Goal: Task Accomplishment & Management: Manage account settings

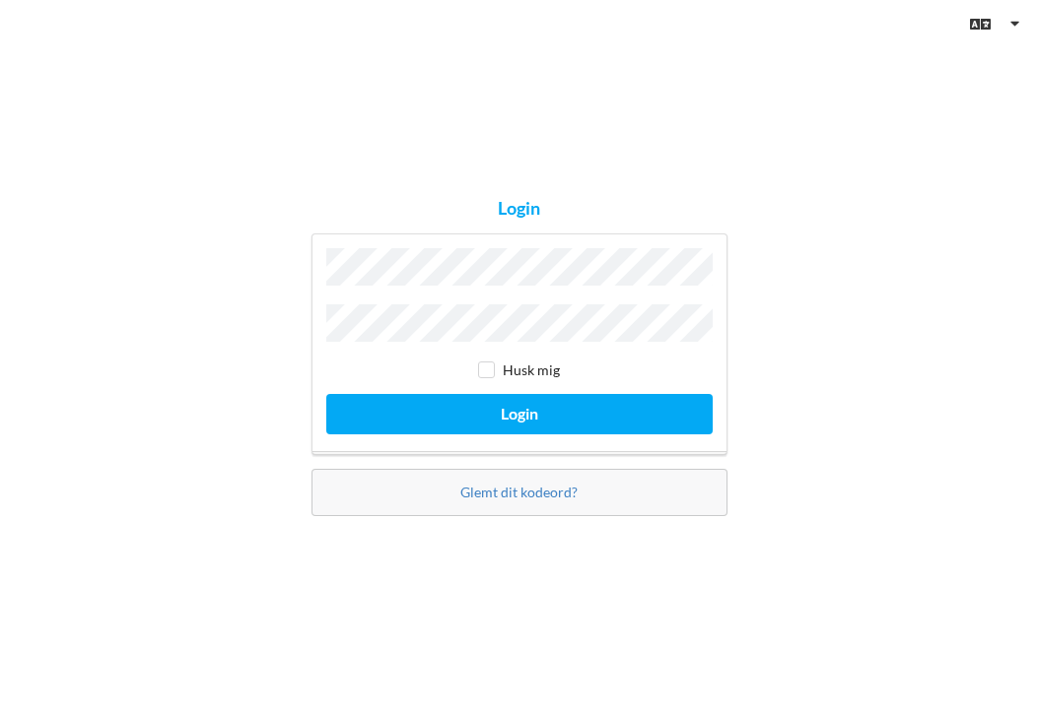
click at [752, 327] on div "Login Husk mig Login Glemt dit kodeord?" at bounding box center [519, 357] width 1038 height 715
click at [520, 484] on link "Glemt dit kodeord?" at bounding box center [518, 492] width 117 height 17
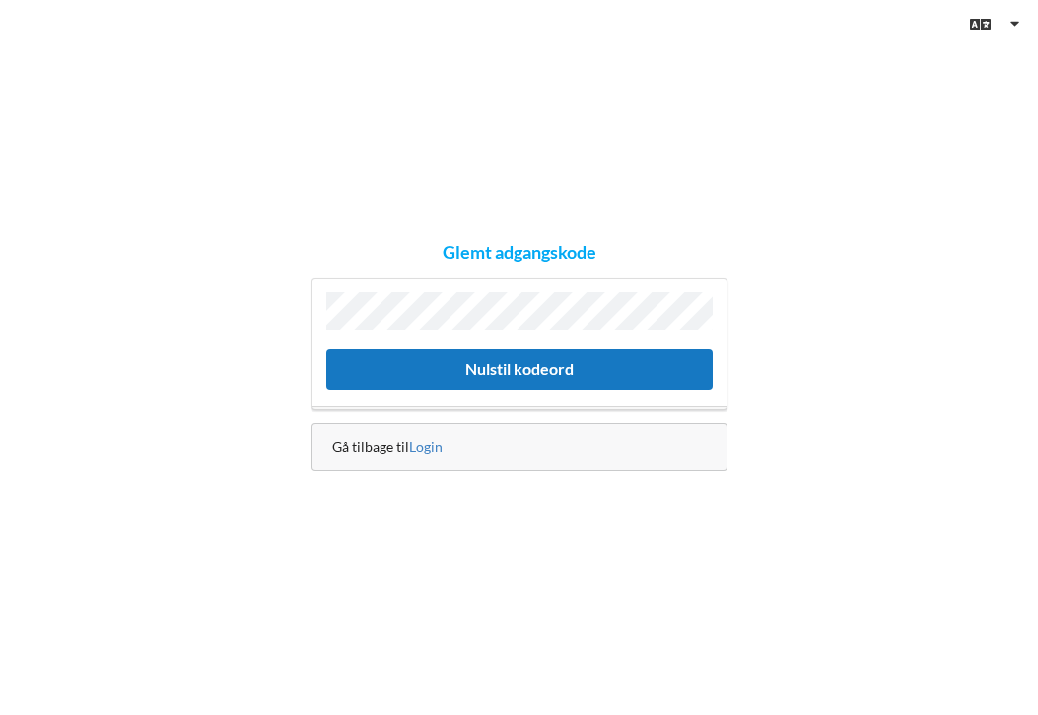
click at [442, 363] on button "Nulstil kodeord" at bounding box center [519, 369] width 386 height 40
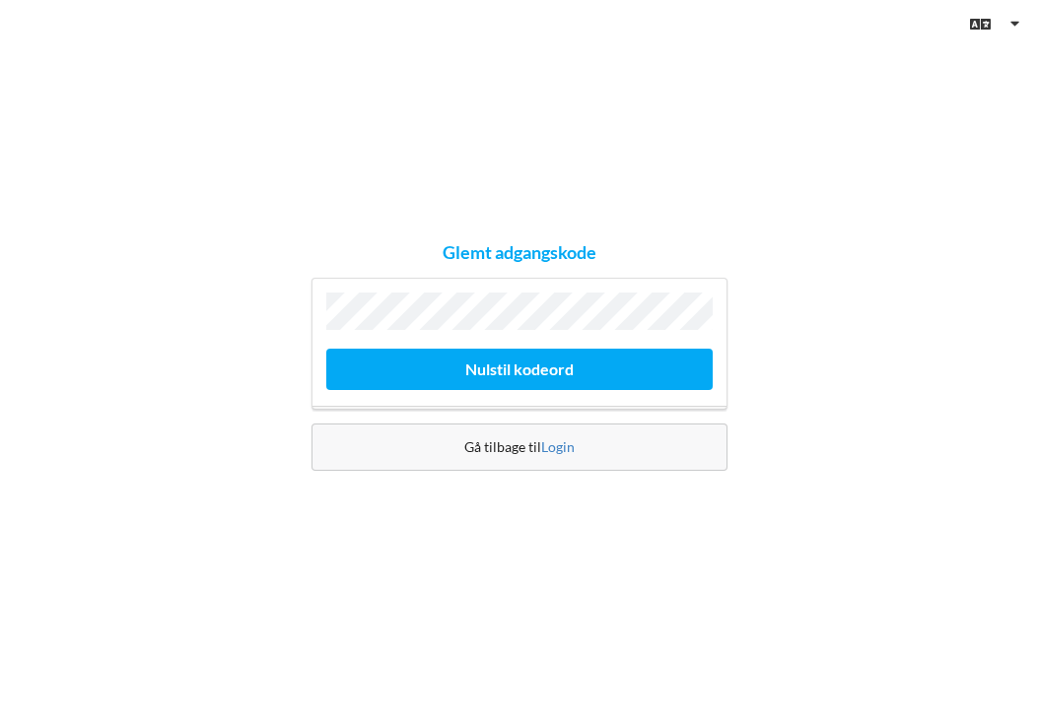
click at [786, 389] on div "Glemt adgangskode [GEOGRAPHIC_DATA] kodeord Gå tilbage til [GEOGRAPHIC_DATA]" at bounding box center [519, 357] width 1038 height 715
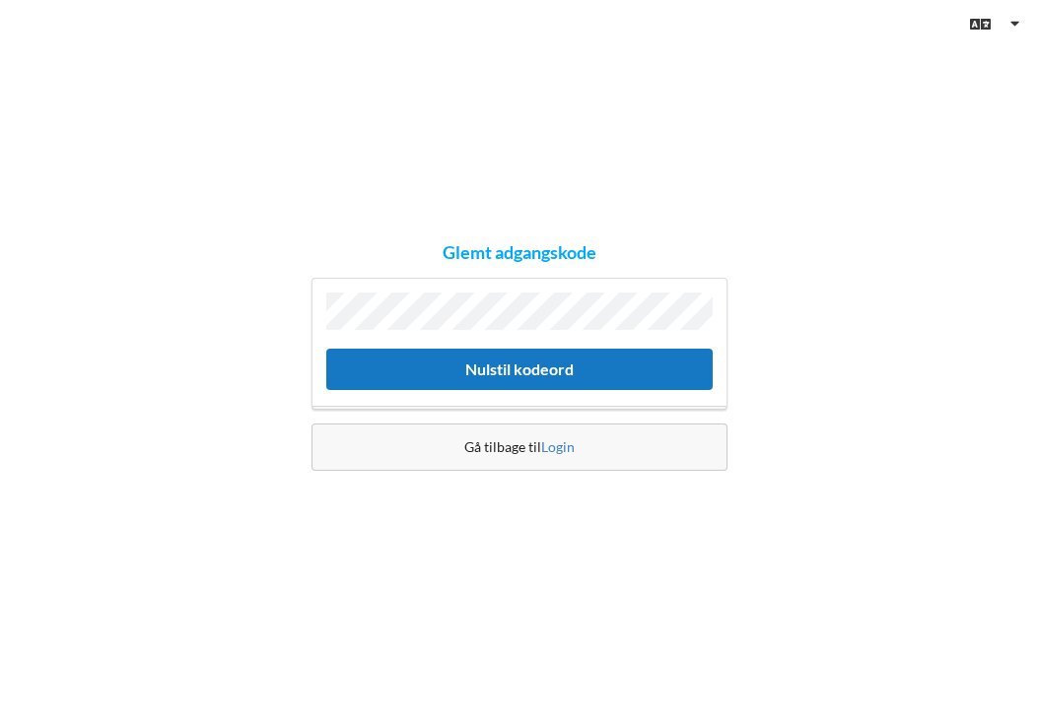
click at [525, 364] on button "Nulstil kodeord" at bounding box center [519, 369] width 386 height 40
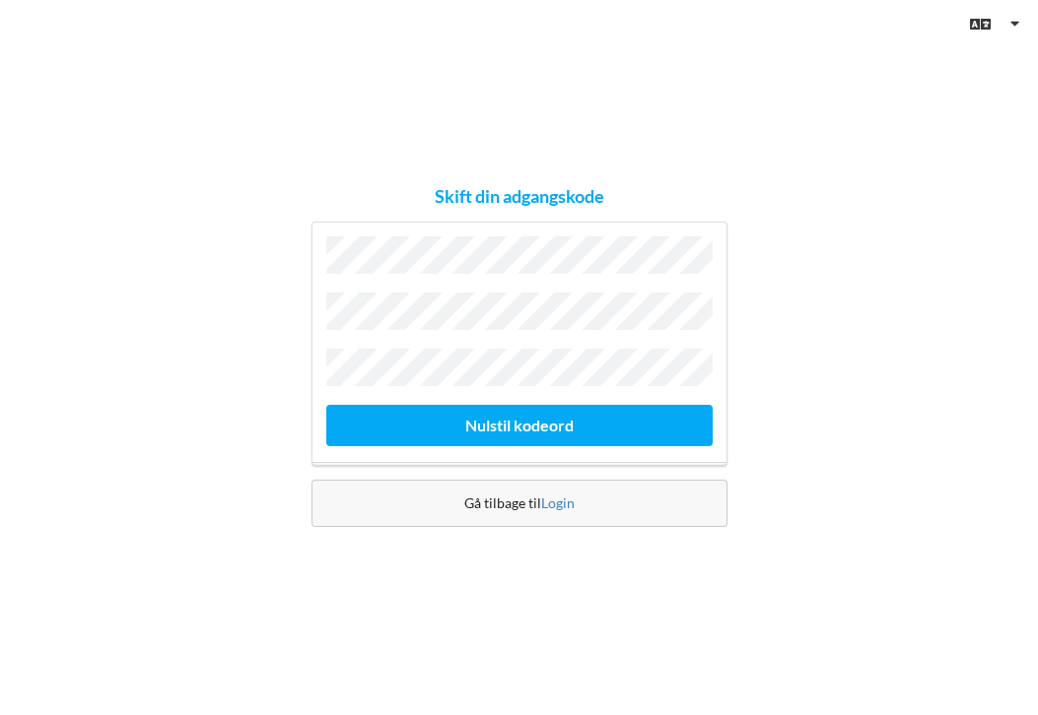
click at [522, 504] on div "Gå tilbage til Login" at bounding box center [519, 503] width 416 height 47
click at [518, 498] on div "Gå tilbage til Login" at bounding box center [519, 503] width 416 height 47
click at [494, 499] on div "Gå tilbage til Login" at bounding box center [519, 503] width 416 height 47
click at [495, 499] on div "Gå tilbage til Login" at bounding box center [519, 503] width 416 height 47
click at [777, 490] on div "Skift din adgangskode Nulstil kodeord Gå tilbage til Login" at bounding box center [519, 357] width 1038 height 715
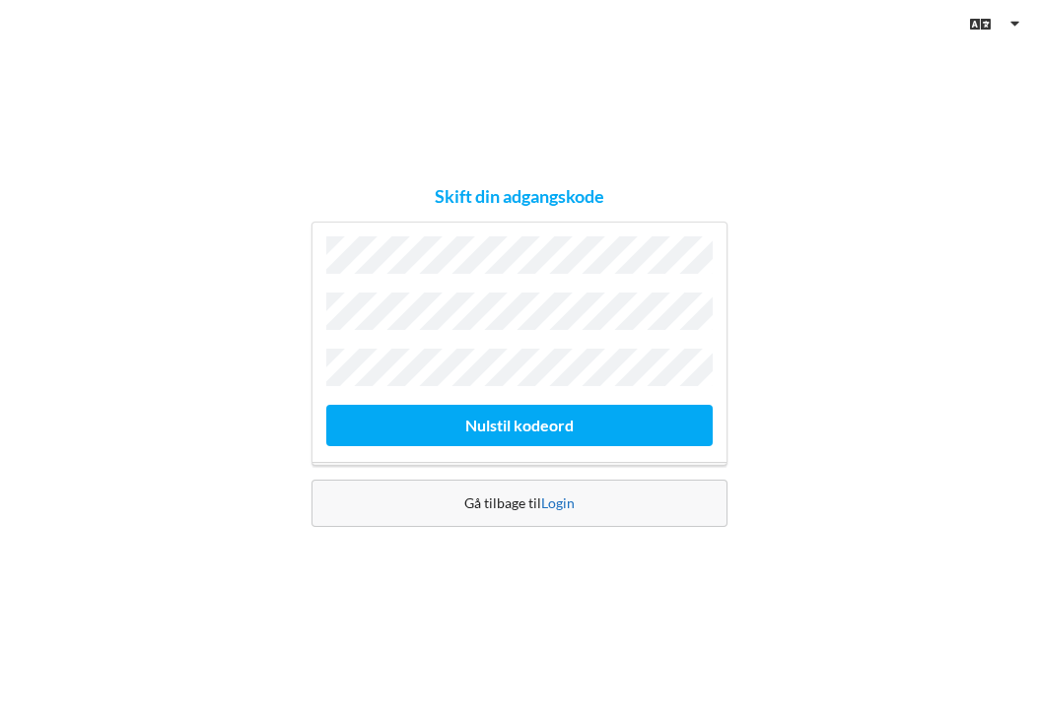
click at [559, 495] on link "Login" at bounding box center [558, 503] width 34 height 17
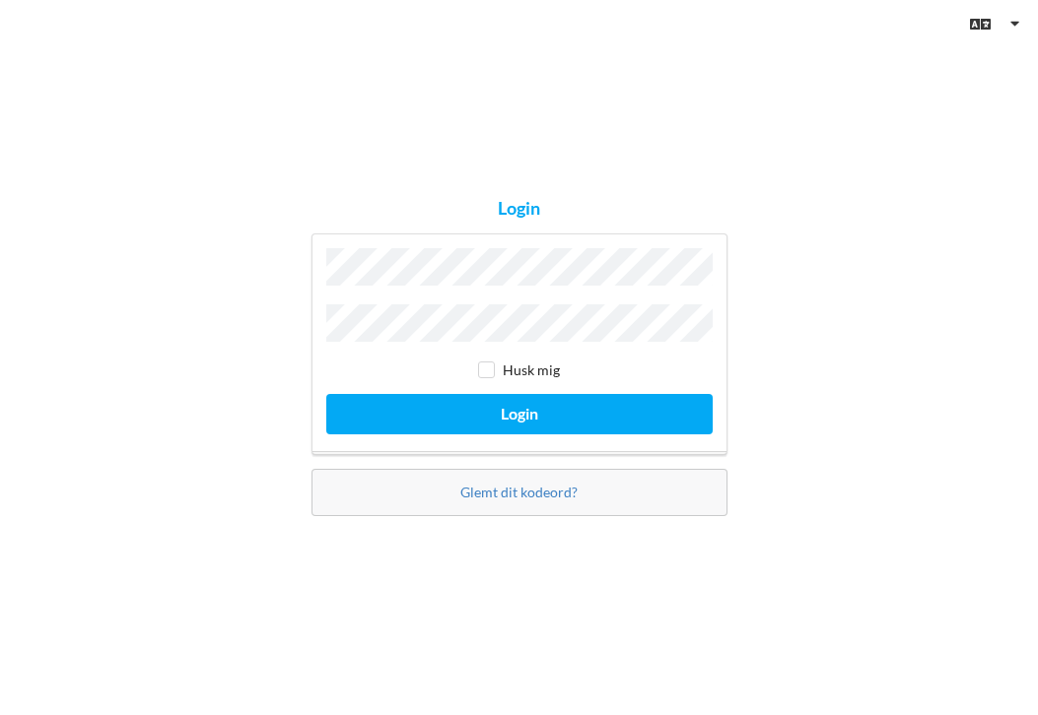
click at [485, 364] on input "checkbox" at bounding box center [486, 370] width 17 height 17
checkbox input "true"
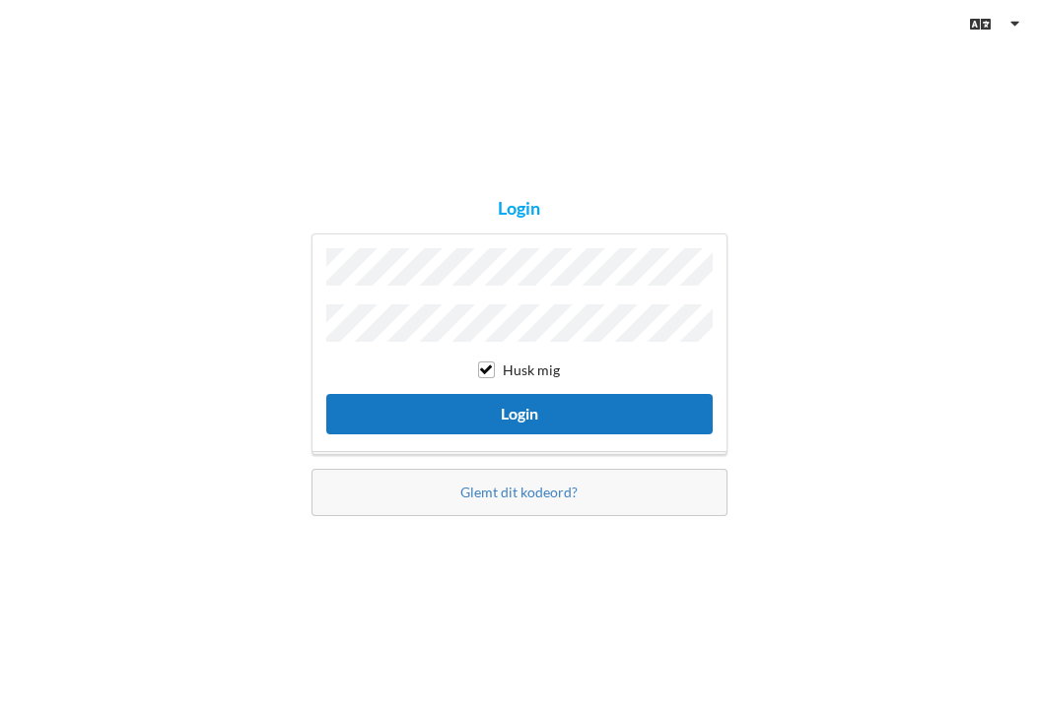
click at [517, 405] on button "Login" at bounding box center [519, 414] width 386 height 40
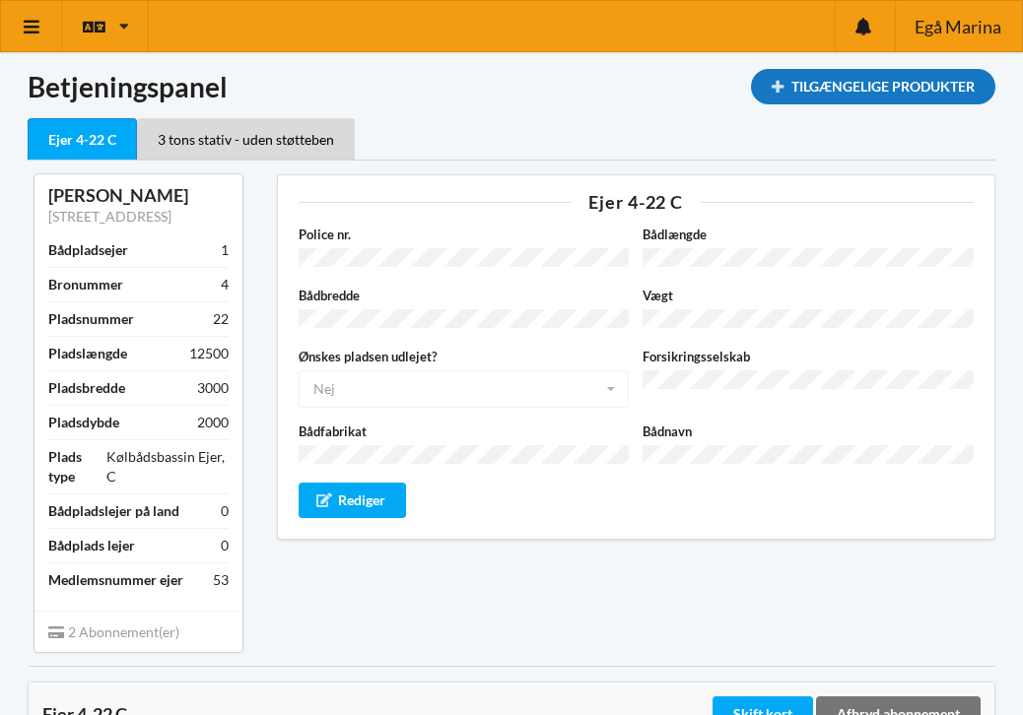
click at [842, 84] on div "Tilgængelige Produkter" at bounding box center [873, 86] width 244 height 35
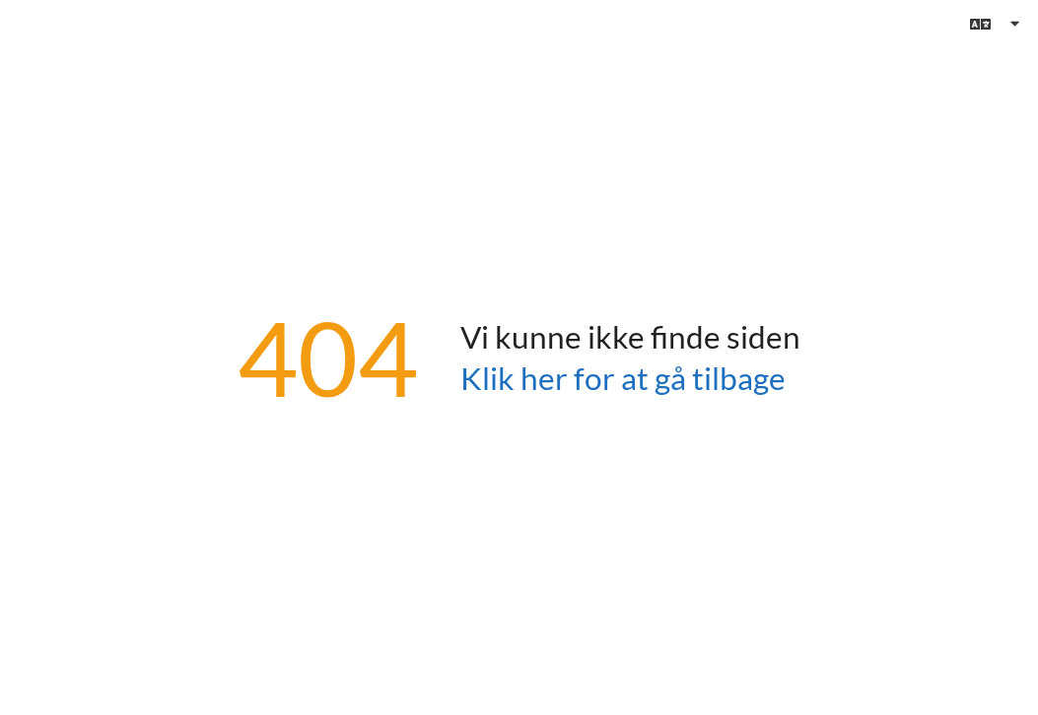
click at [537, 374] on link "Klik her for at gå tilbage" at bounding box center [622, 378] width 325 height 37
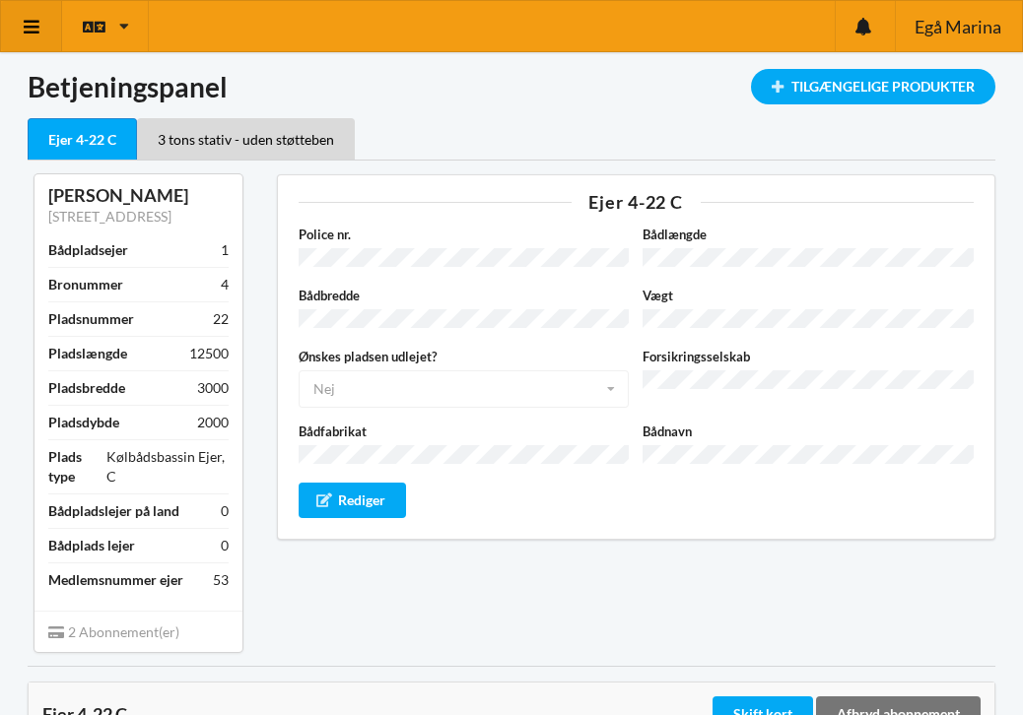
click at [30, 21] on icon at bounding box center [32, 27] width 21 height 18
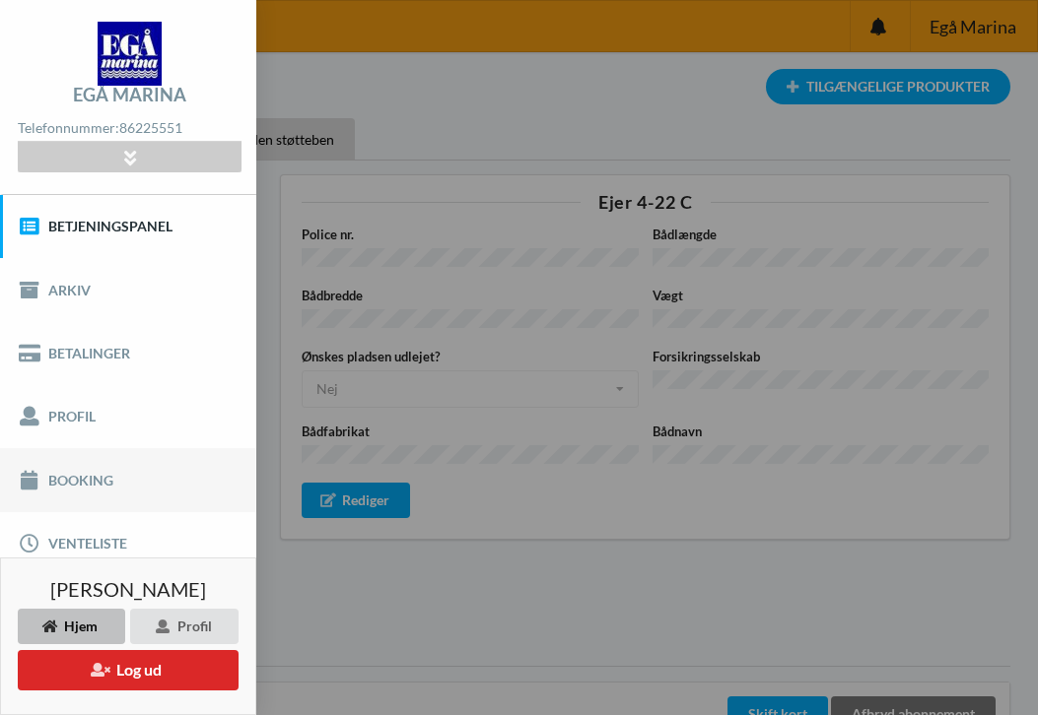
click at [74, 481] on link "Booking" at bounding box center [128, 479] width 256 height 63
